Goal: Navigation & Orientation: Find specific page/section

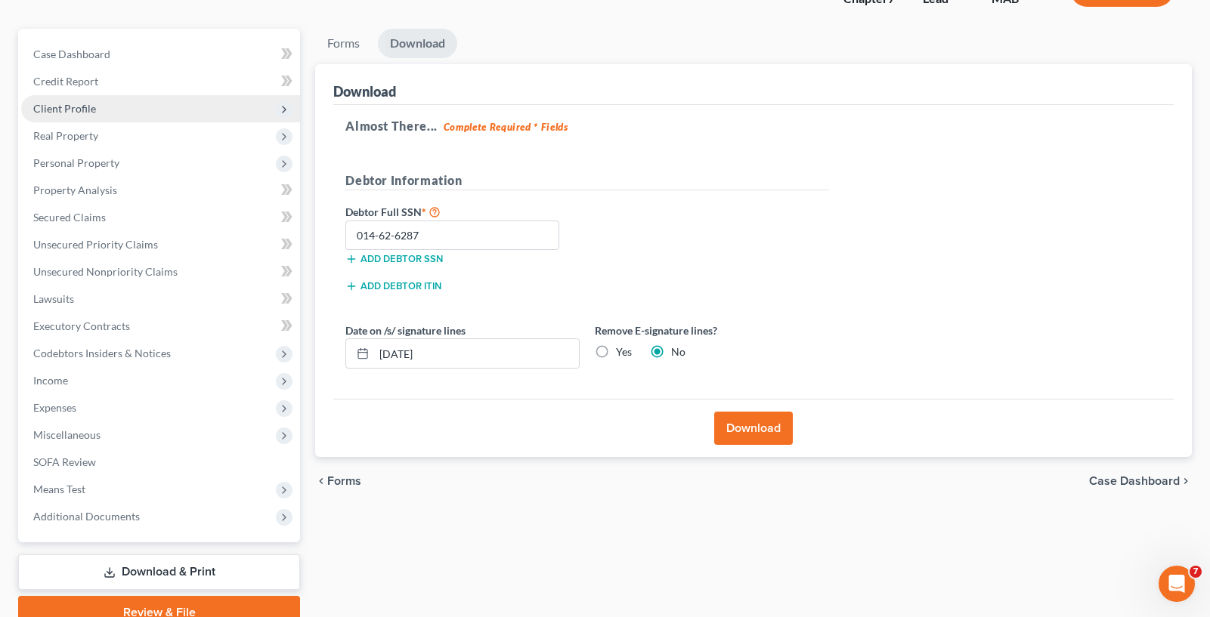
drag, startPoint x: 60, startPoint y: 97, endPoint x: 70, endPoint y: 94, distance: 10.8
click at [60, 97] on span "Client Profile" at bounding box center [160, 108] width 279 height 27
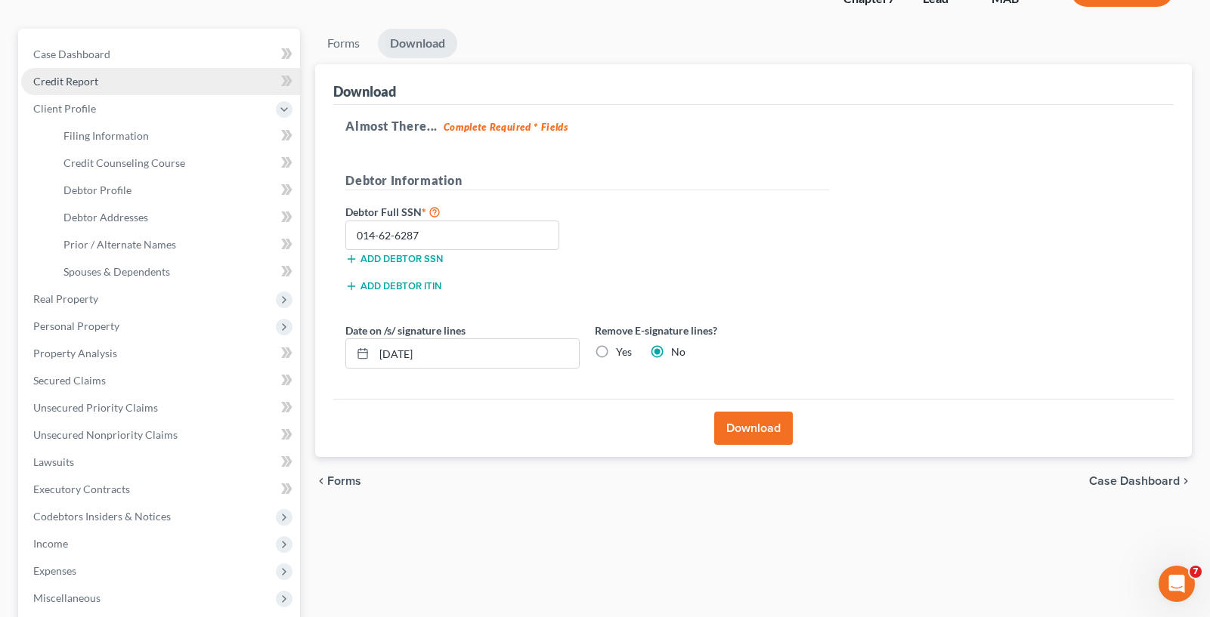
click at [80, 87] on span "Credit Report" at bounding box center [65, 81] width 65 height 13
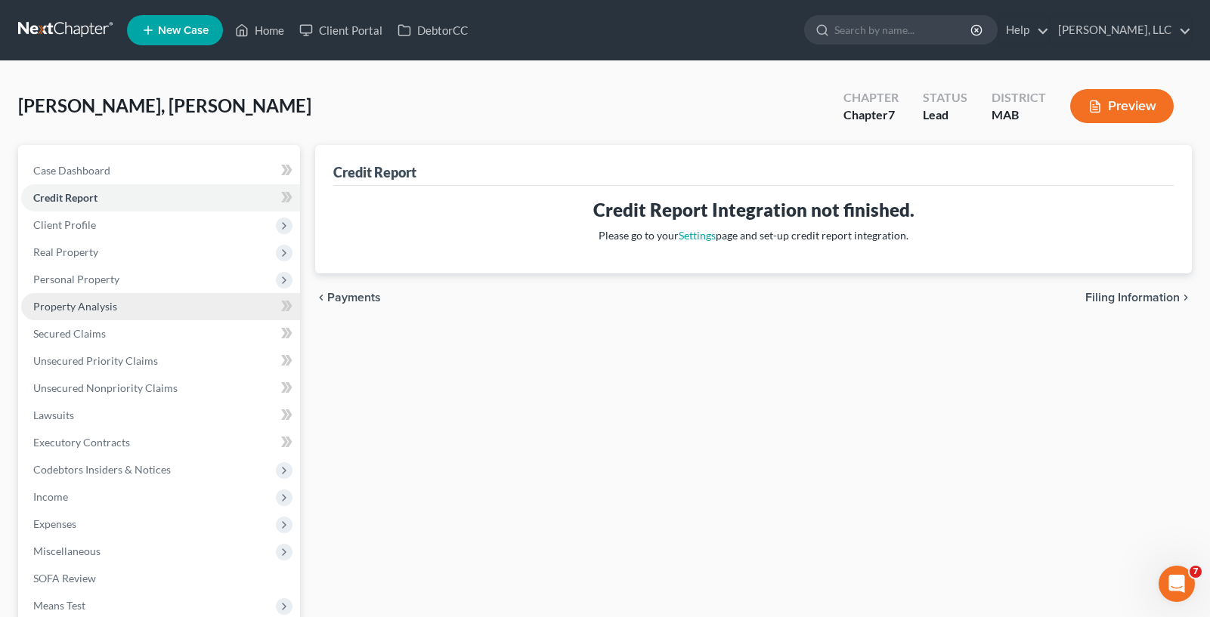
click at [138, 295] on link "Property Analysis" at bounding box center [160, 306] width 279 height 27
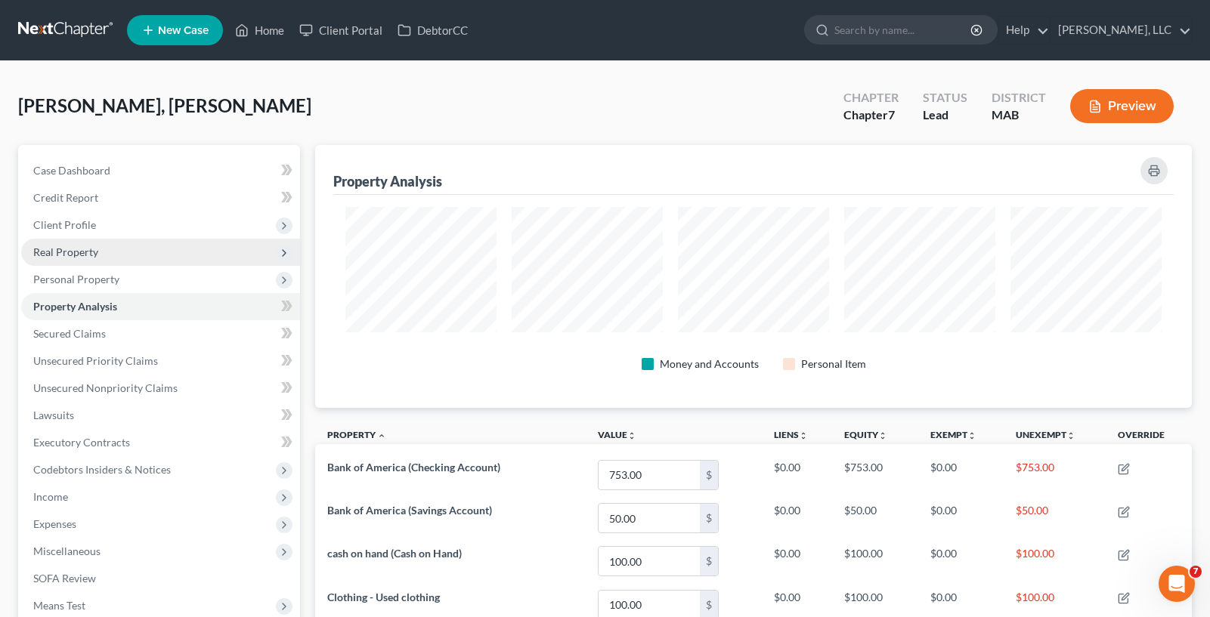
click at [119, 250] on span "Real Property" at bounding box center [160, 252] width 279 height 27
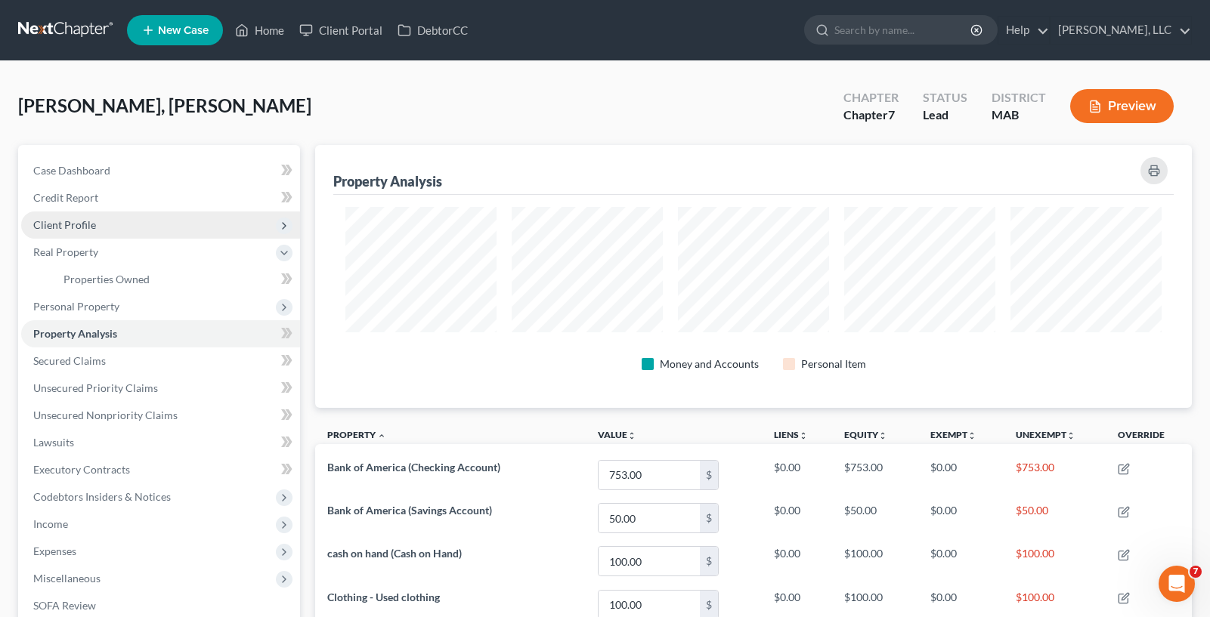
click at [110, 229] on span "Client Profile" at bounding box center [160, 225] width 279 height 27
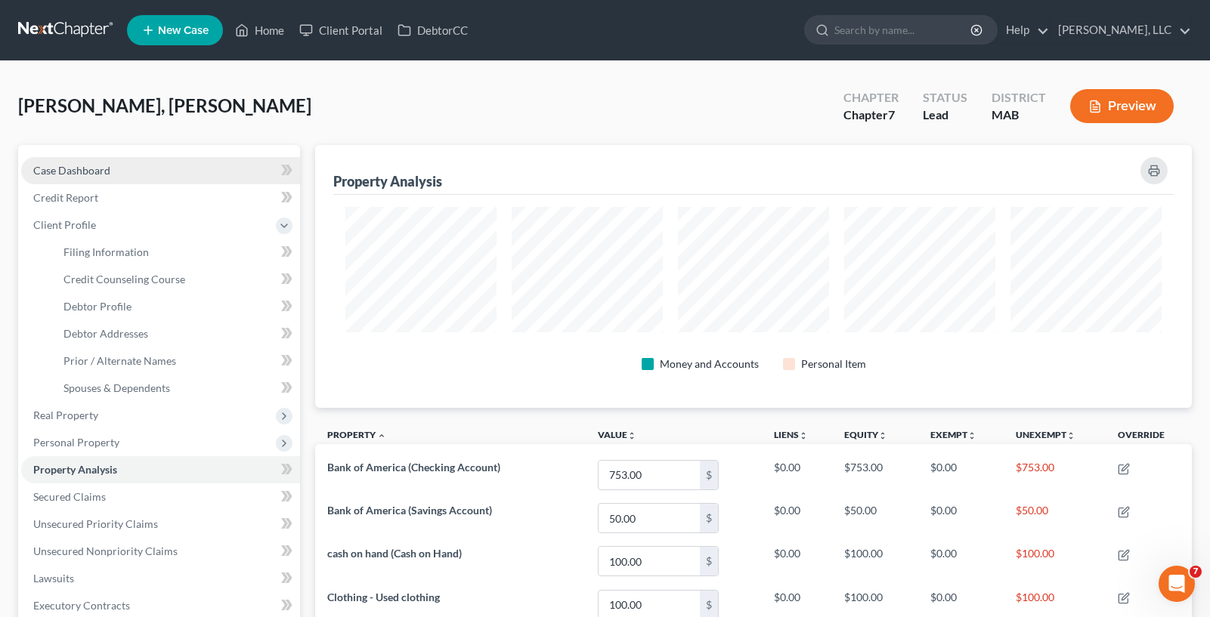
click at [102, 182] on link "Case Dashboard" at bounding box center [160, 170] width 279 height 27
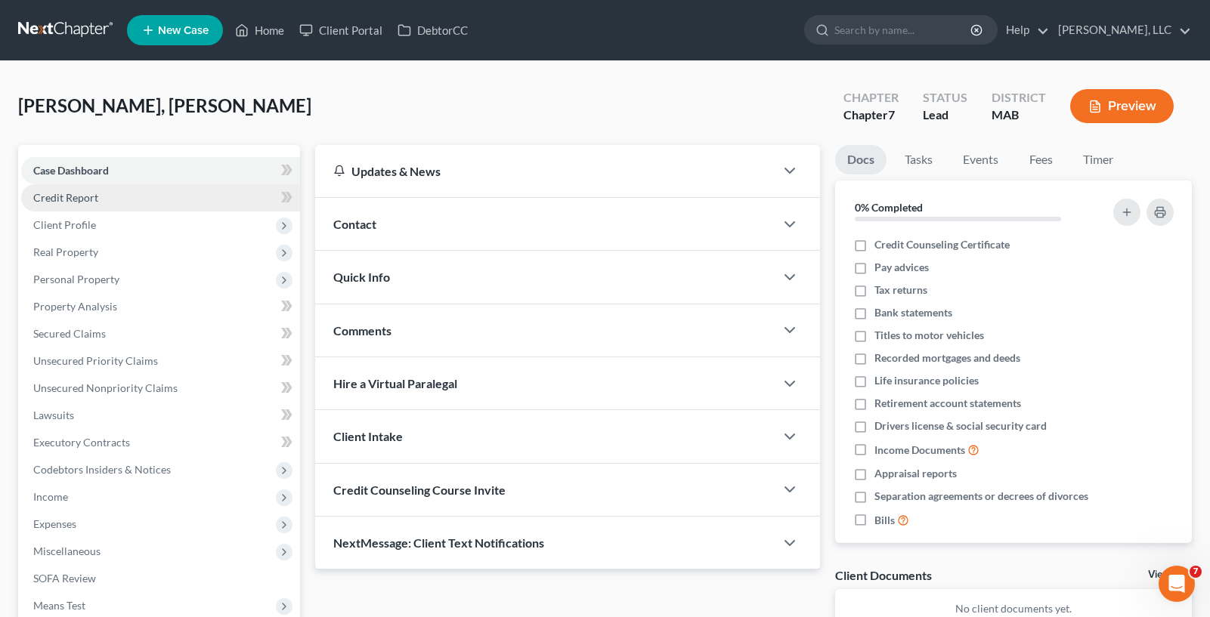
click at [107, 207] on link "Credit Report" at bounding box center [160, 197] width 279 height 27
